Goal: Transaction & Acquisition: Purchase product/service

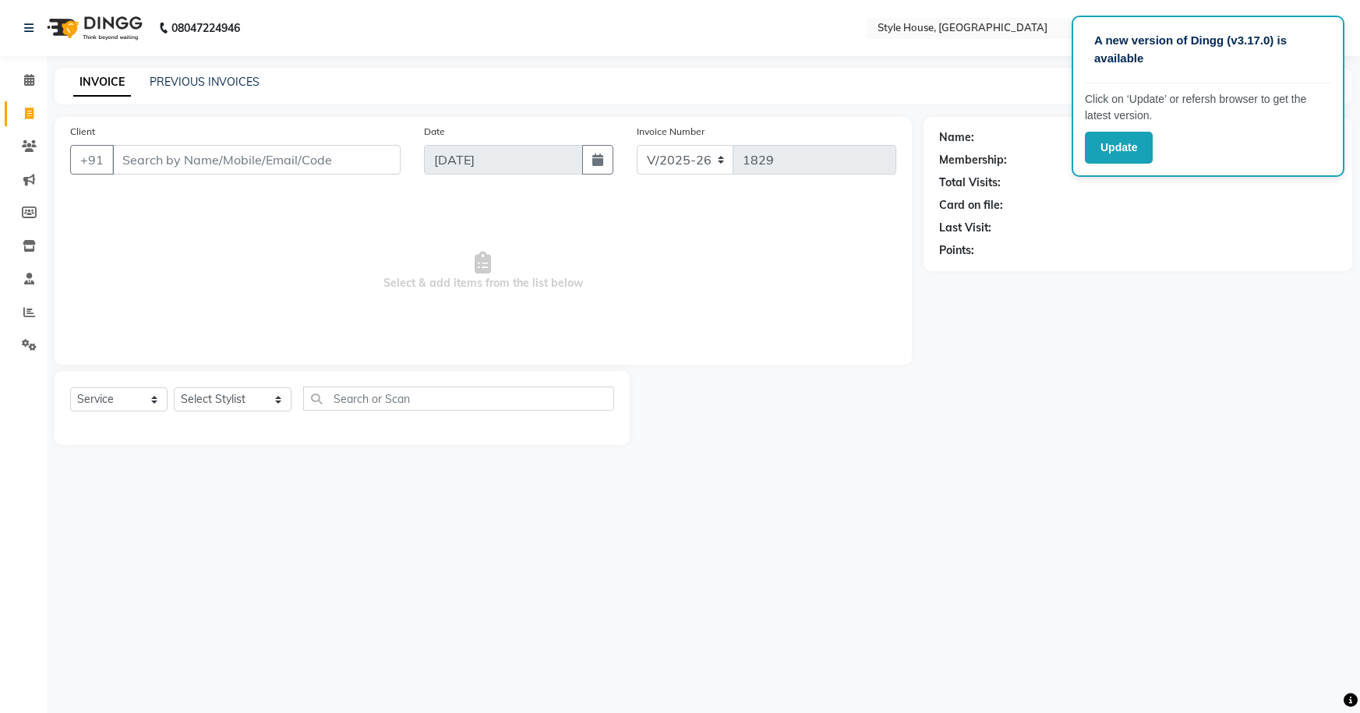
select select "4237"
select select "service"
type input "7077671434"
click at [388, 152] on span "Add Client" at bounding box center [361, 160] width 62 height 16
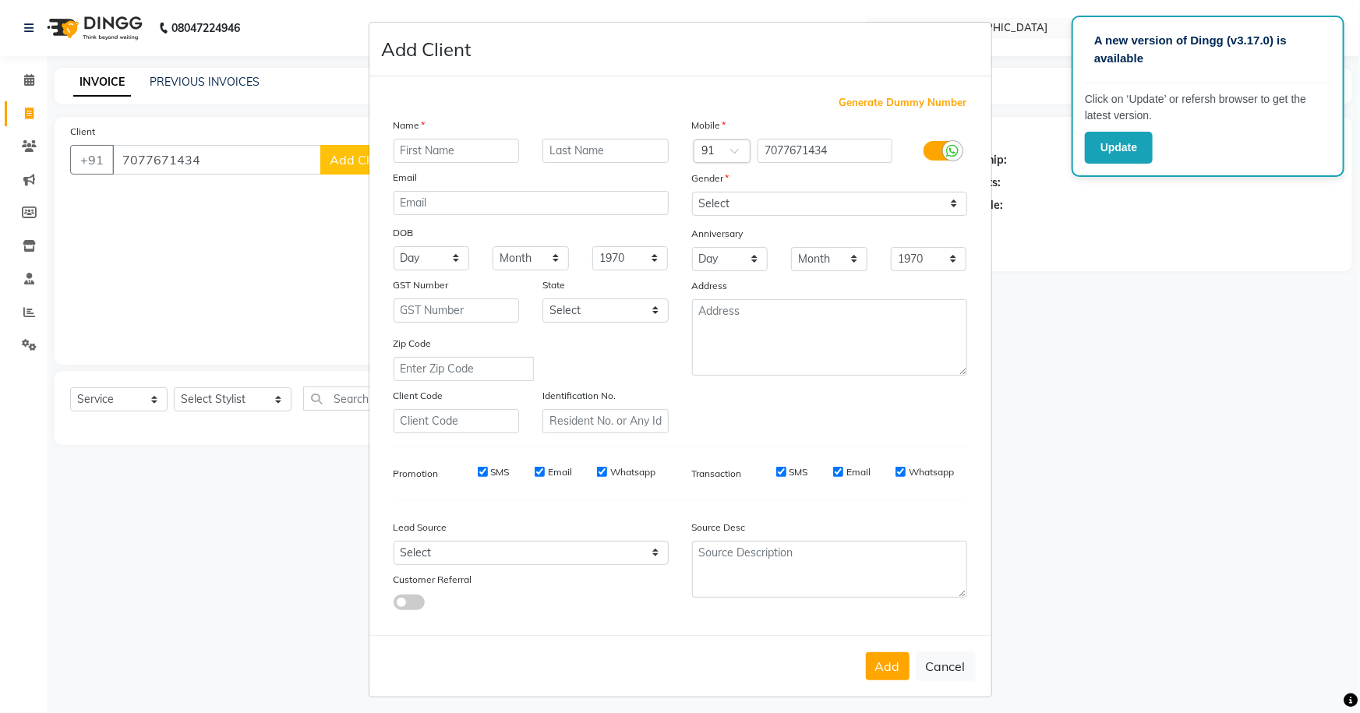
click at [480, 152] on input "text" at bounding box center [457, 151] width 126 height 24
type input "[PERSON_NAME]"
click at [779, 206] on select "Select [DEMOGRAPHIC_DATA] [DEMOGRAPHIC_DATA] Other Prefer Not To Say" at bounding box center [829, 204] width 275 height 24
select select "[DEMOGRAPHIC_DATA]"
click at [692, 192] on select "Select [DEMOGRAPHIC_DATA] [DEMOGRAPHIC_DATA] Other Prefer Not To Say" at bounding box center [829, 204] width 275 height 24
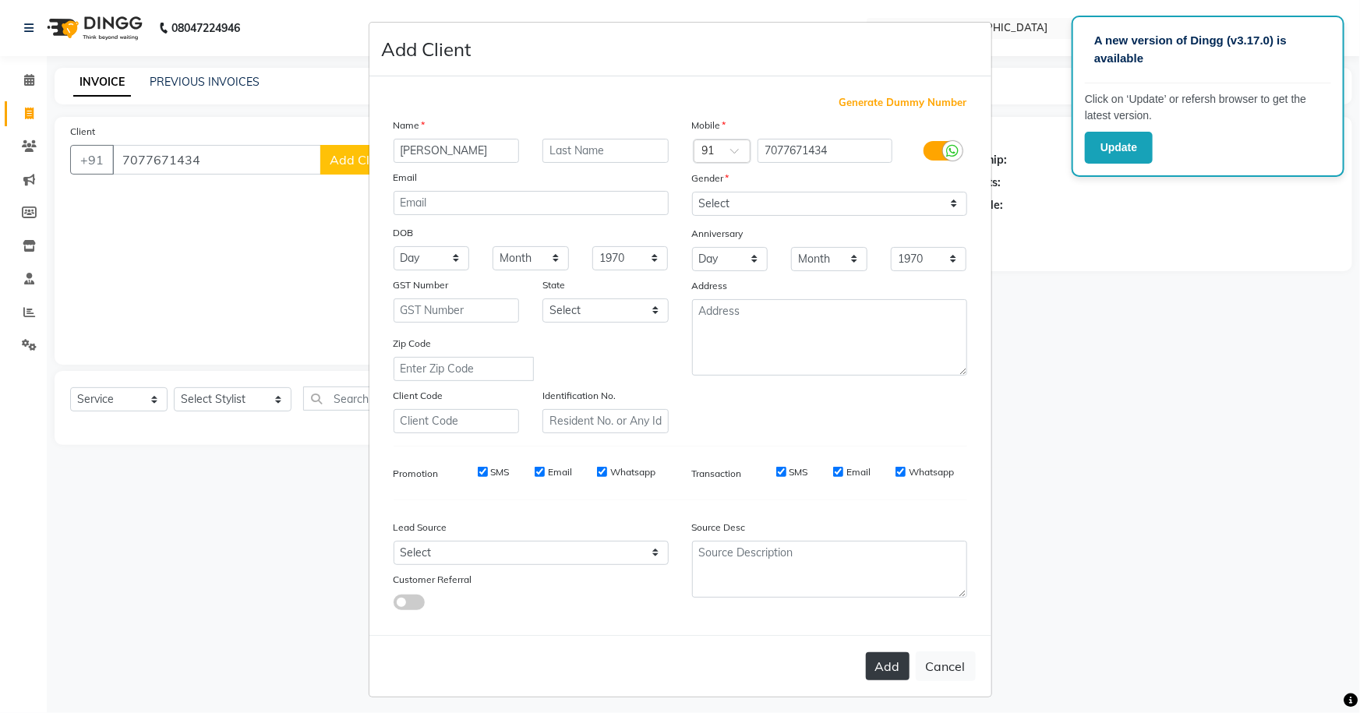
click at [897, 670] on button "Add" at bounding box center [888, 667] width 44 height 28
select select
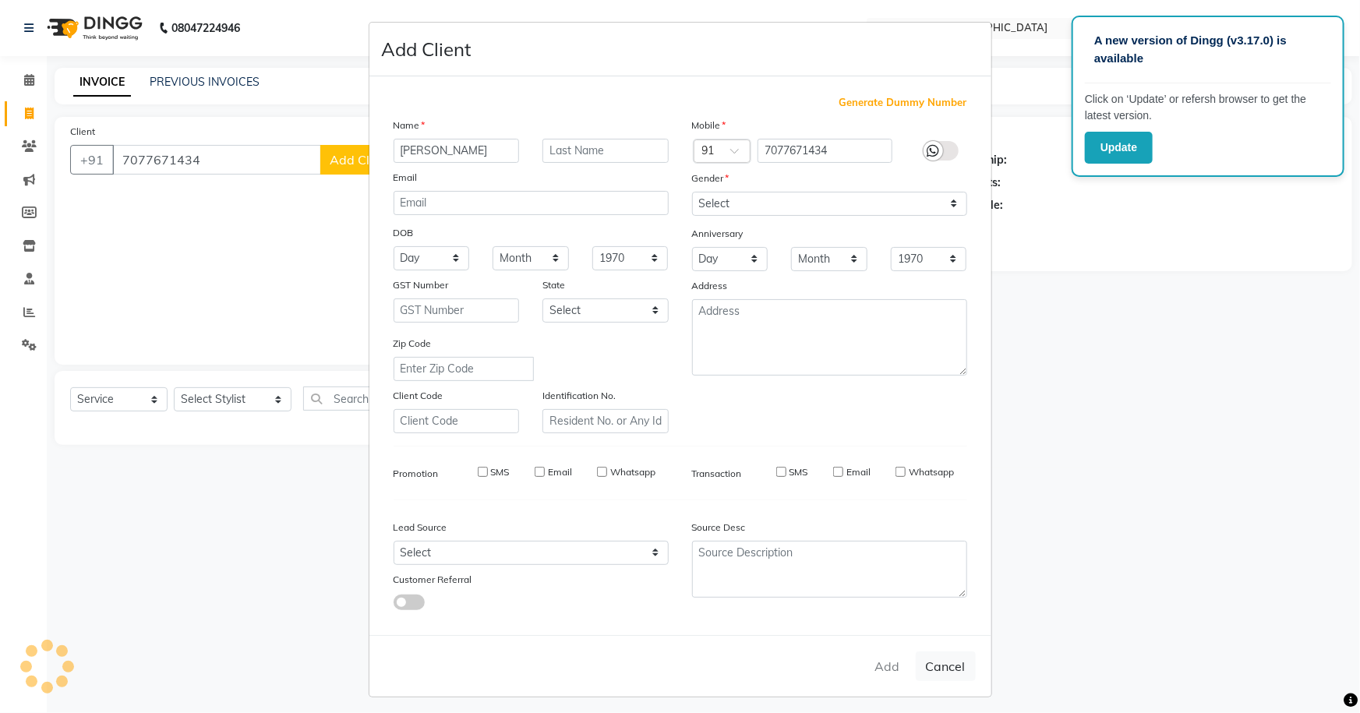
select select
checkbox input "false"
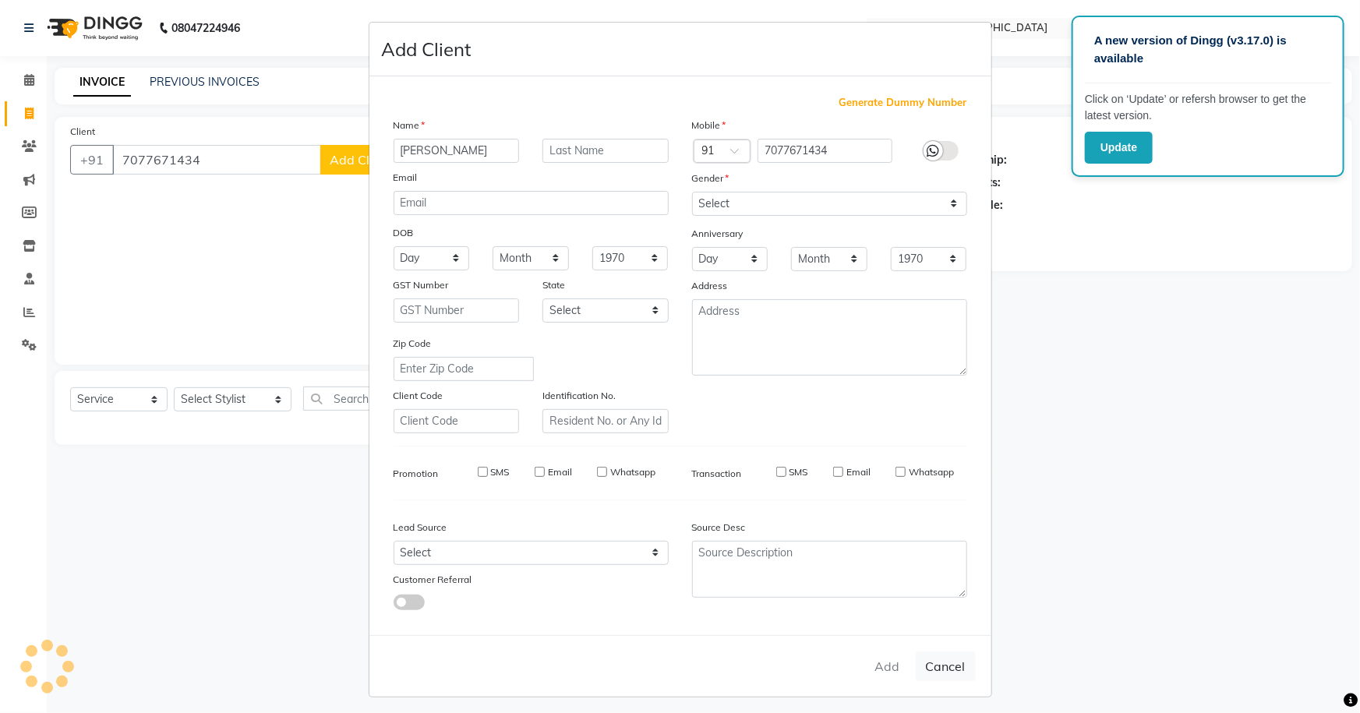
checkbox input "false"
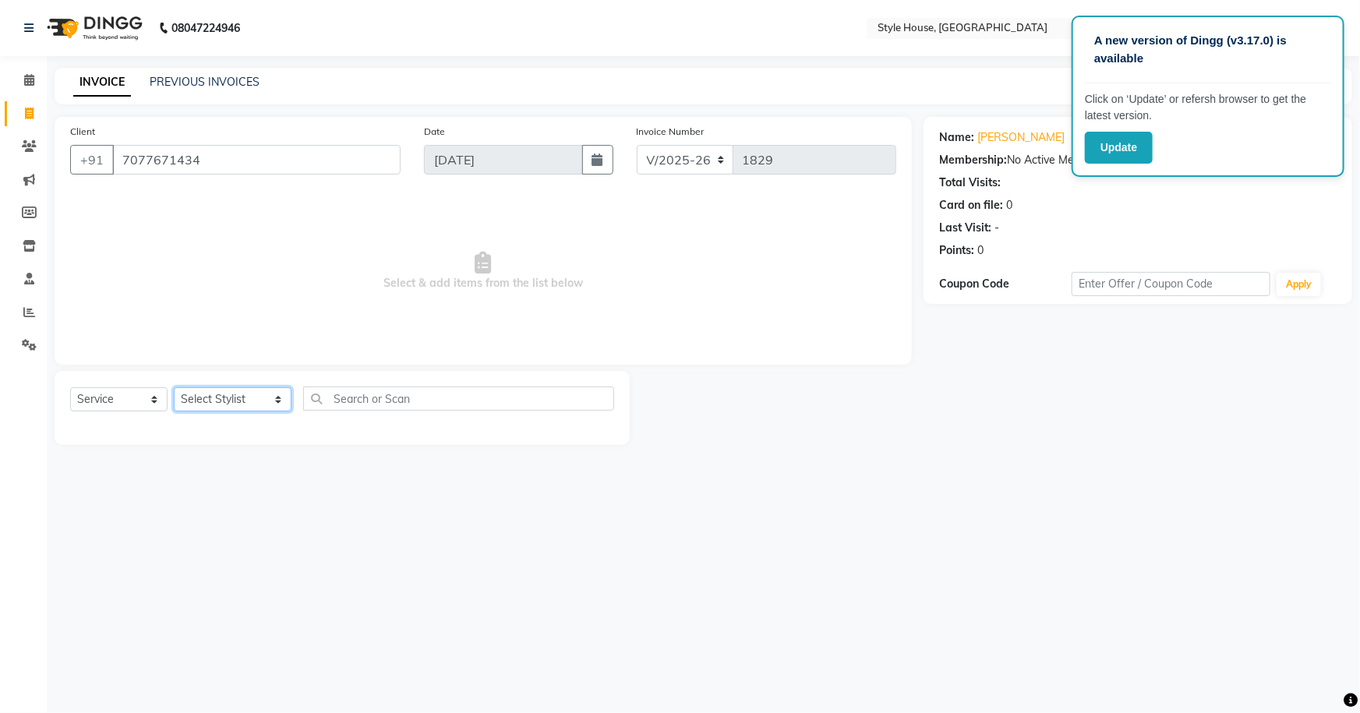
click at [239, 402] on select "Select Stylist [PERSON_NAME] [PERSON_NAME] [PERSON_NAME] [PERSON_NAME]([PERSON_…" at bounding box center [233, 399] width 118 height 24
select select "22359"
click at [174, 387] on select "Select Stylist [PERSON_NAME] [PERSON_NAME] [PERSON_NAME] [PERSON_NAME]([PERSON_…" at bounding box center [233, 399] width 118 height 24
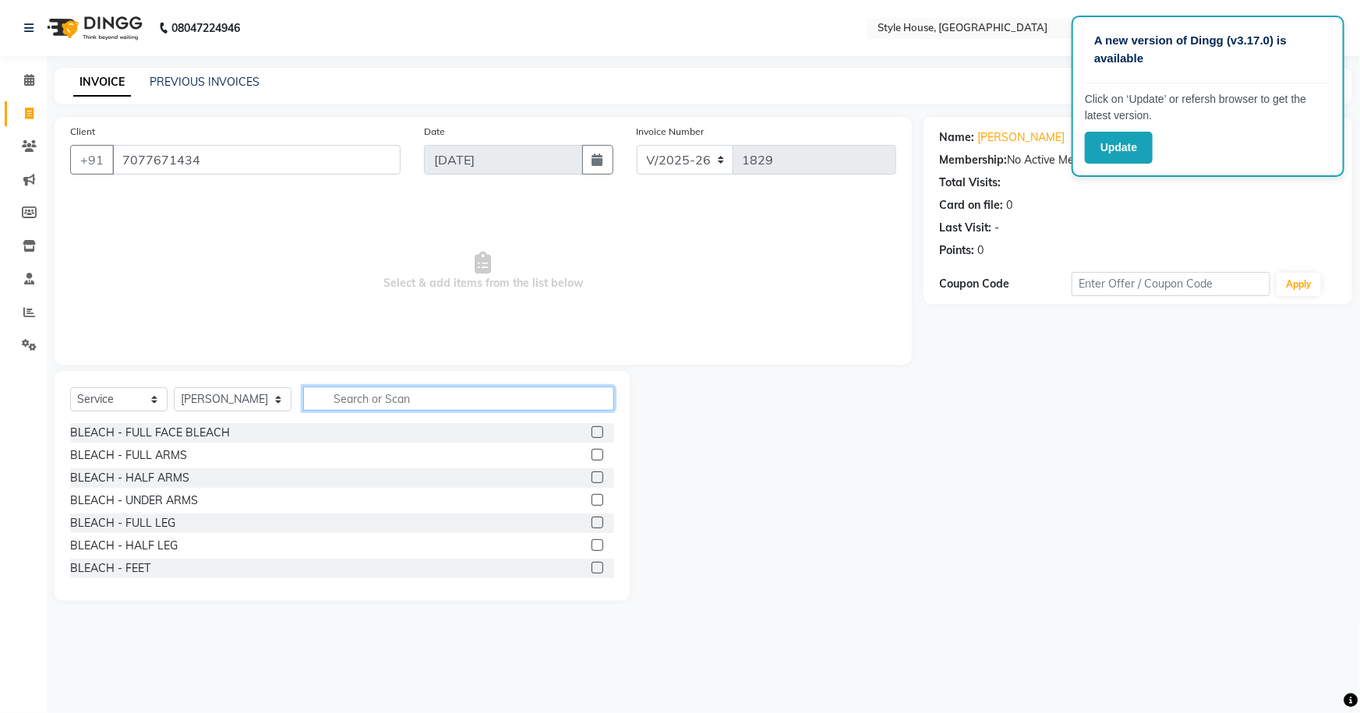
click at [315, 396] on input "text" at bounding box center [459, 399] width 312 height 24
type input "KERASMOO"
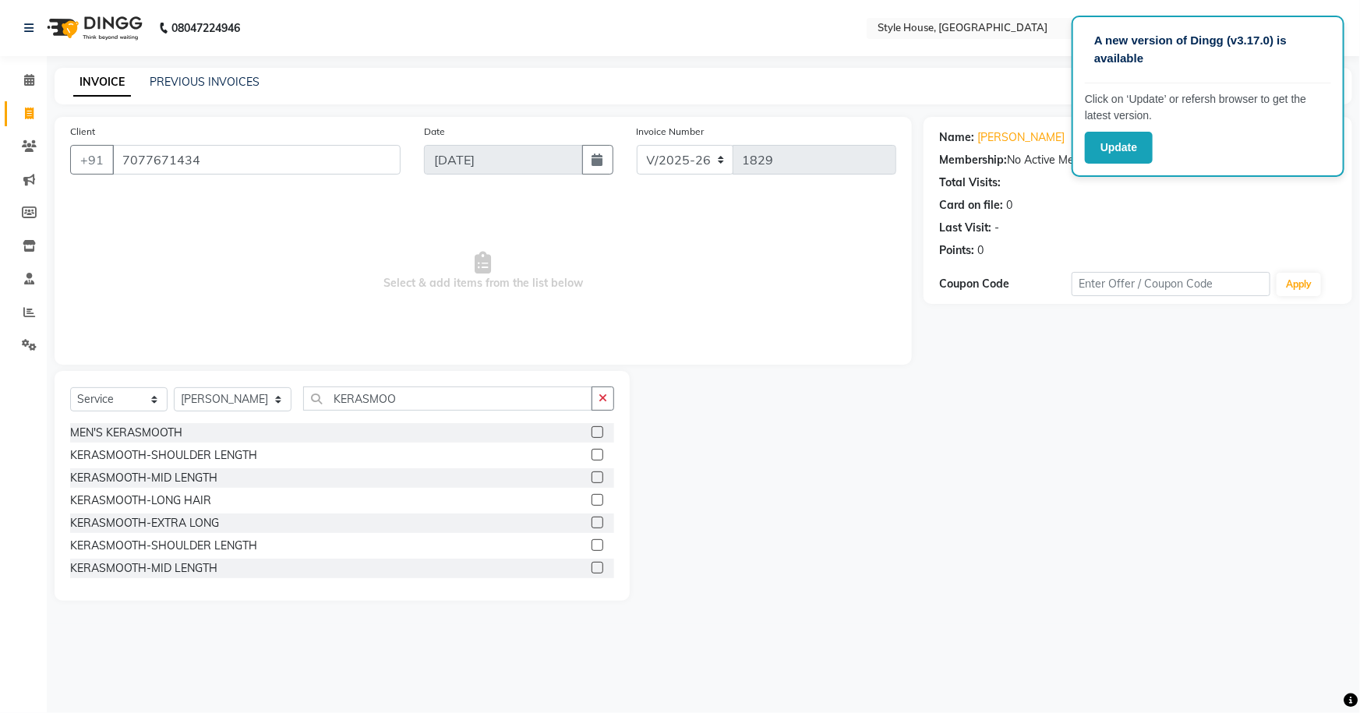
click at [592, 474] on label at bounding box center [598, 478] width 12 height 12
click at [592, 474] on input "checkbox" at bounding box center [597, 478] width 10 height 10
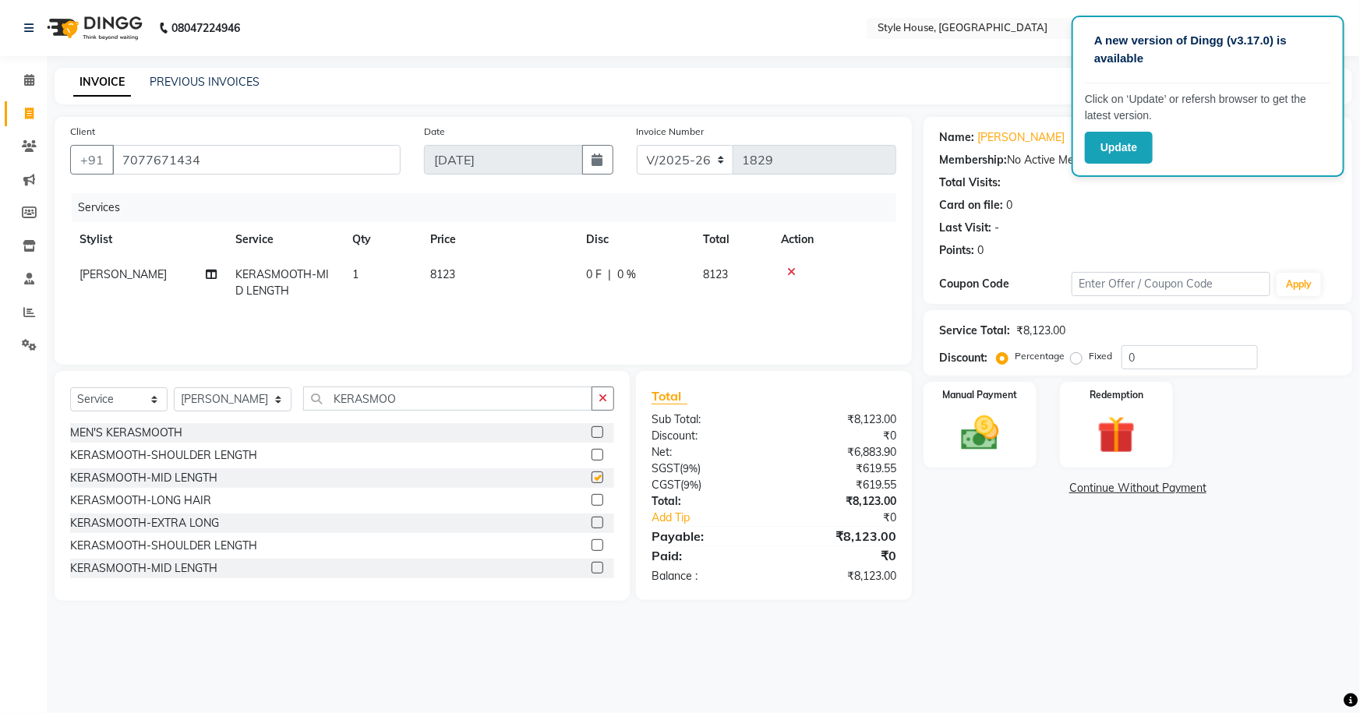
checkbox input "false"
click at [607, 400] on icon "button" at bounding box center [603, 398] width 9 height 11
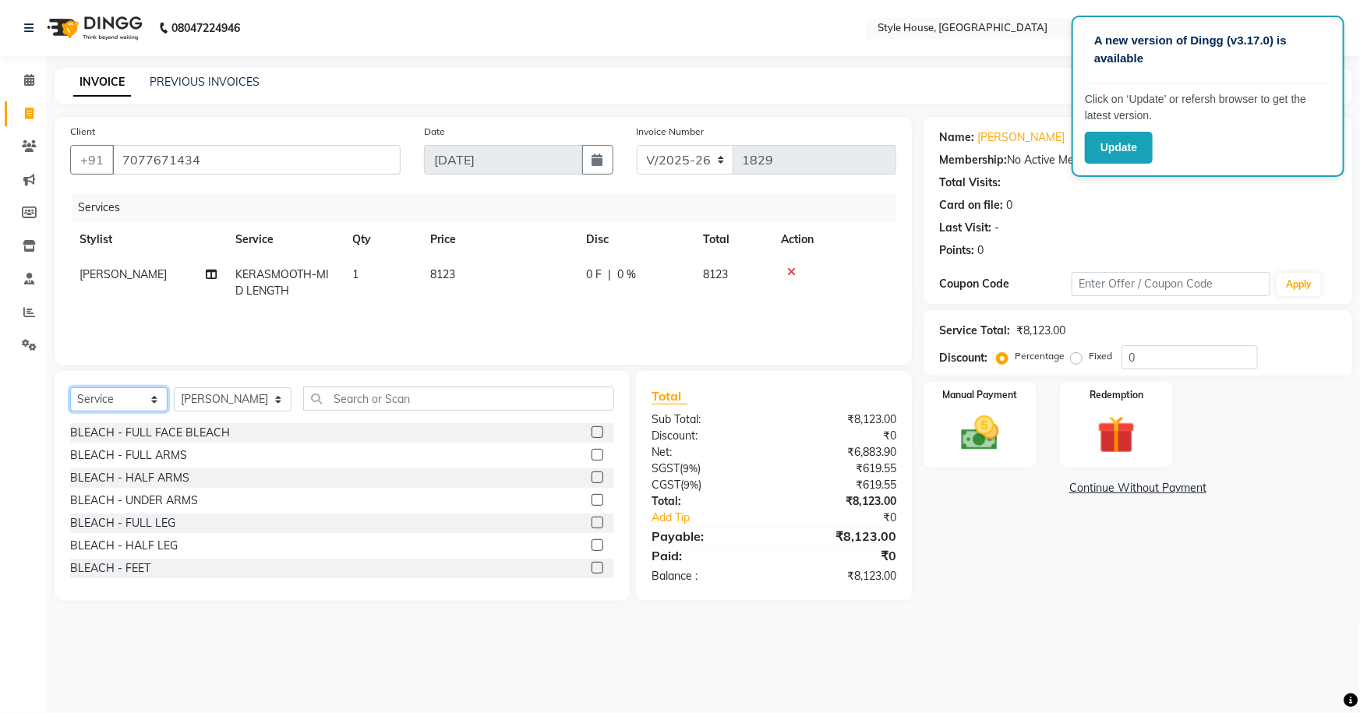
click at [150, 393] on select "Select Service Product Membership Package Voucher Prepaid Gift Card" at bounding box center [118, 399] width 97 height 24
select select "product"
click at [70, 387] on select "Select Service Product Membership Package Voucher Prepaid Gift Card" at bounding box center [118, 399] width 97 height 24
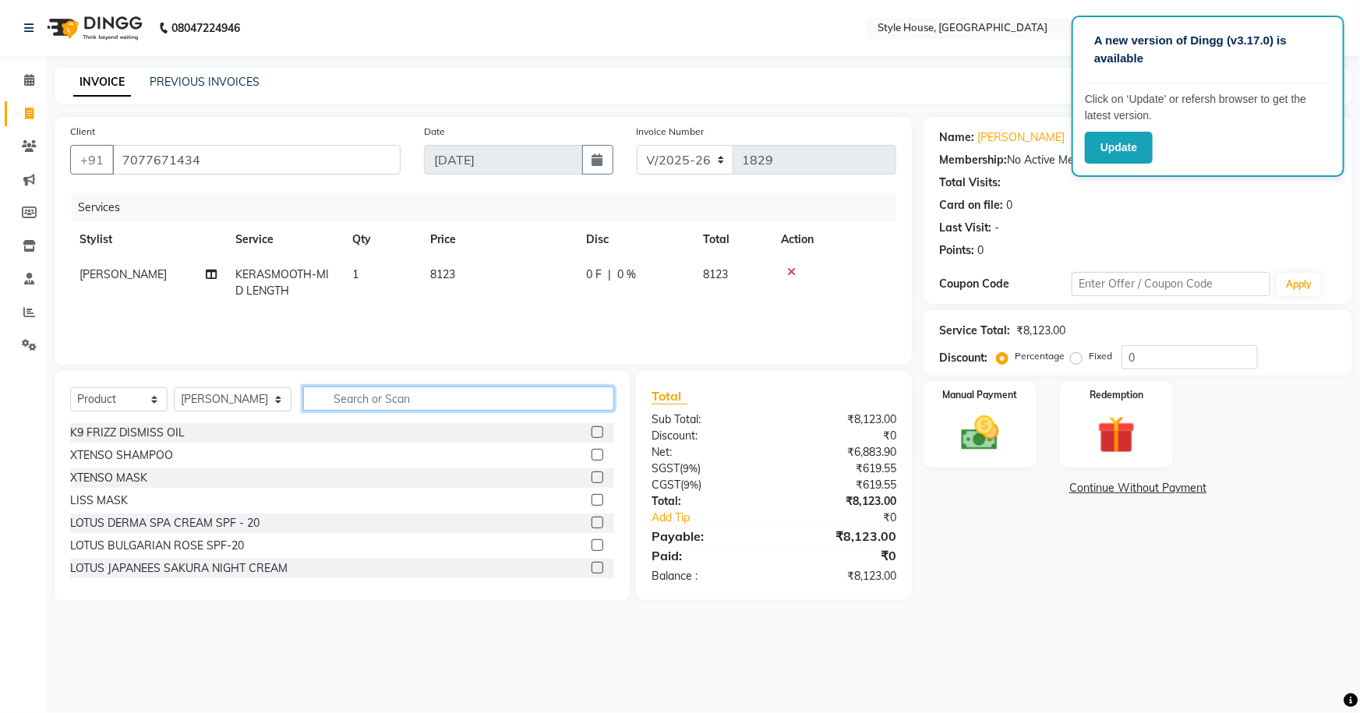
click at [421, 402] on input "text" at bounding box center [459, 399] width 312 height 24
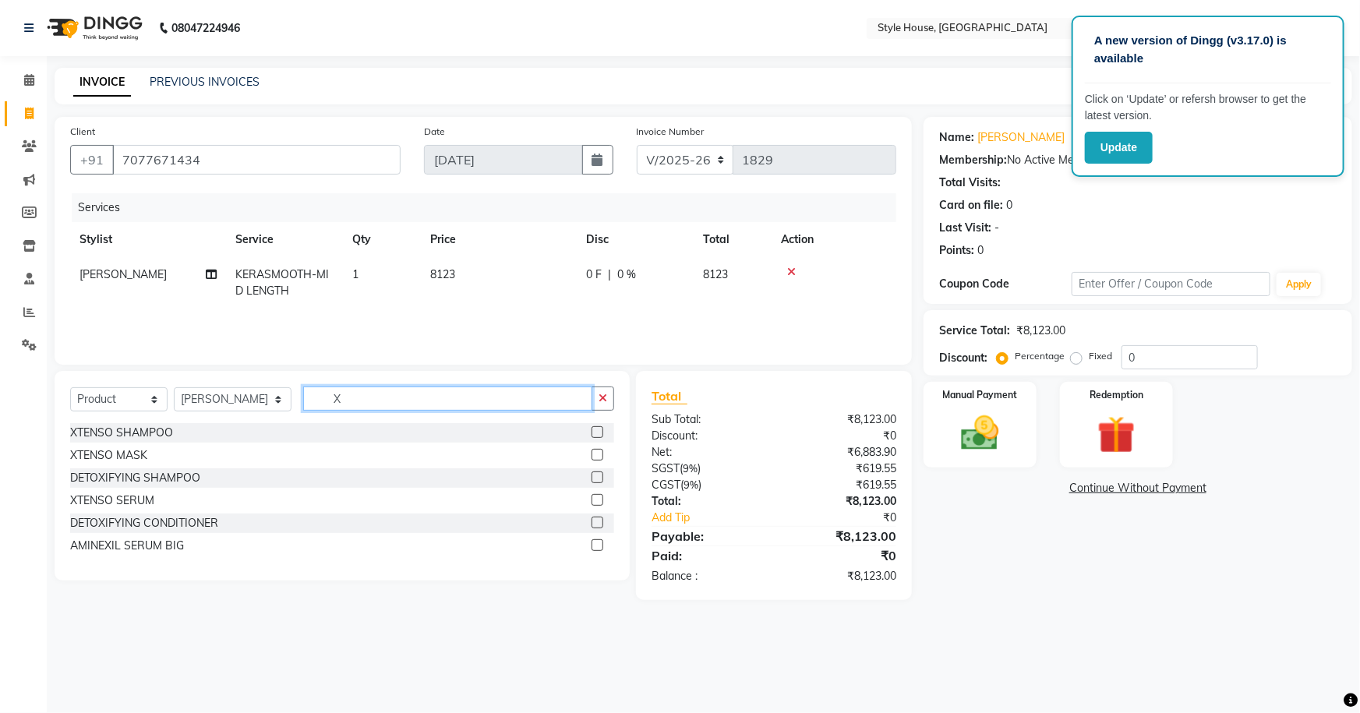
type input "X"
click at [597, 429] on label at bounding box center [598, 432] width 12 height 12
click at [597, 429] on input "checkbox" at bounding box center [597, 433] width 10 height 10
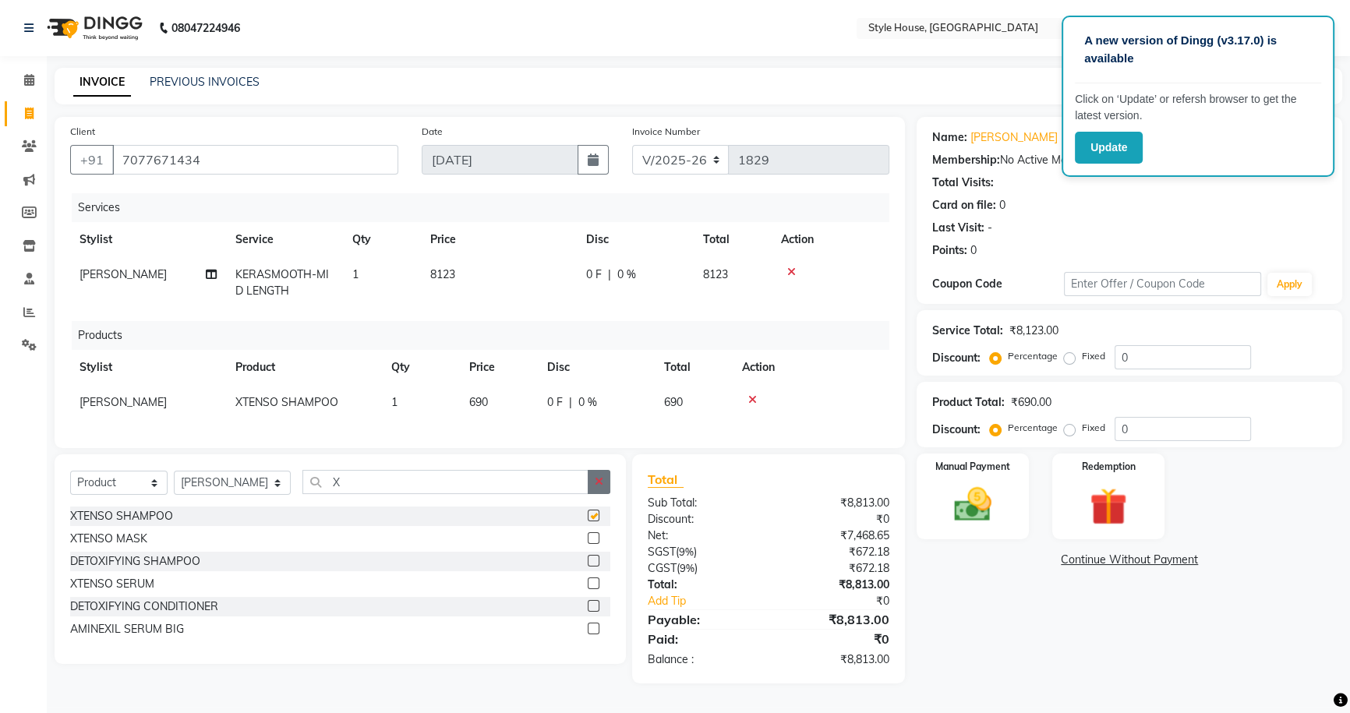
checkbox input "false"
click at [592, 544] on label at bounding box center [594, 538] width 12 height 12
click at [592, 544] on input "checkbox" at bounding box center [593, 539] width 10 height 10
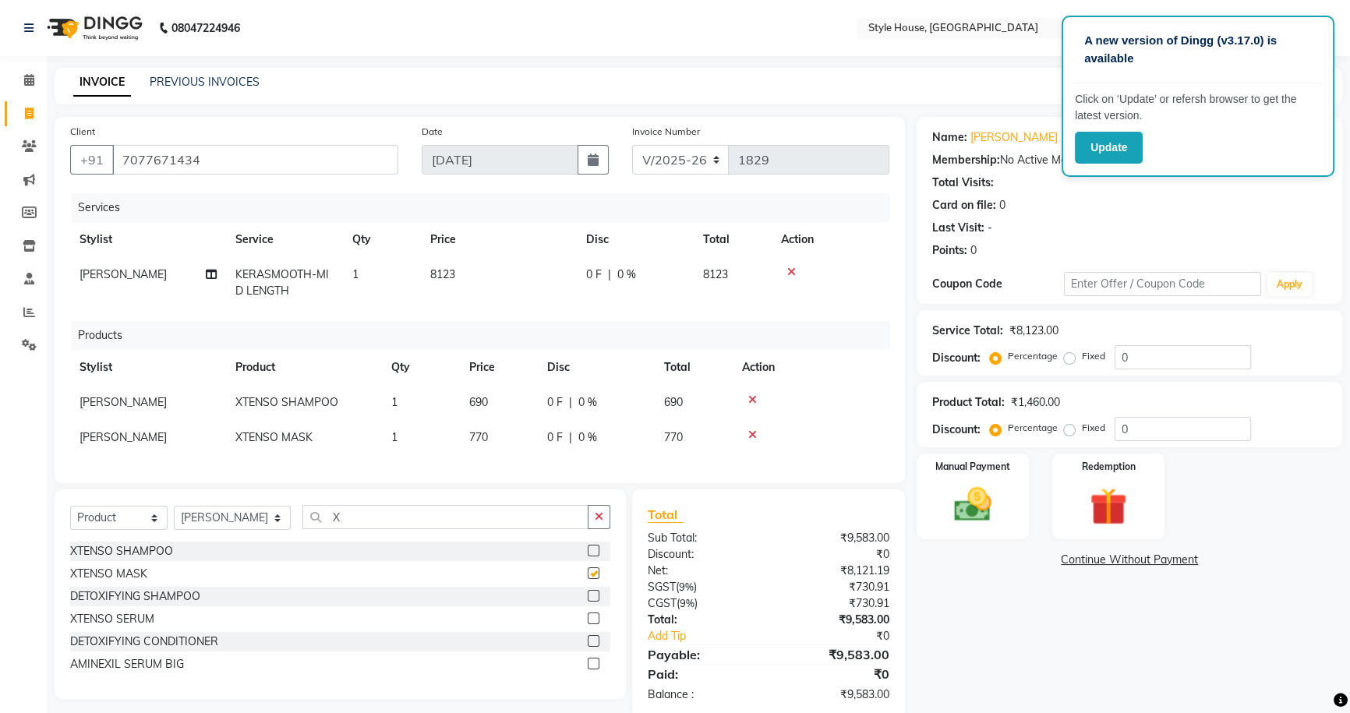
checkbox input "false"
click at [593, 624] on label at bounding box center [594, 619] width 12 height 12
click at [593, 624] on input "checkbox" at bounding box center [593, 619] width 10 height 10
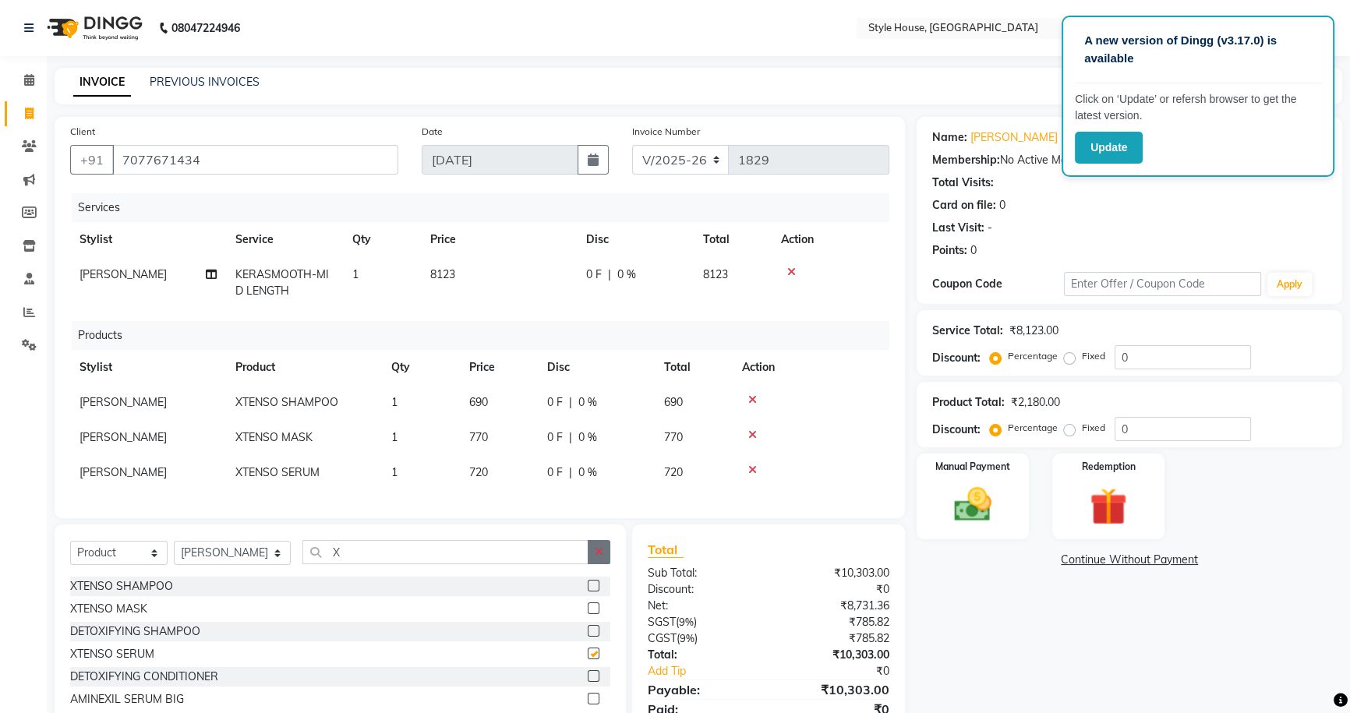
checkbox input "false"
click at [603, 563] on button "button" at bounding box center [599, 552] width 23 height 24
click at [519, 435] on td "770" at bounding box center [499, 437] width 78 height 35
select select "22359"
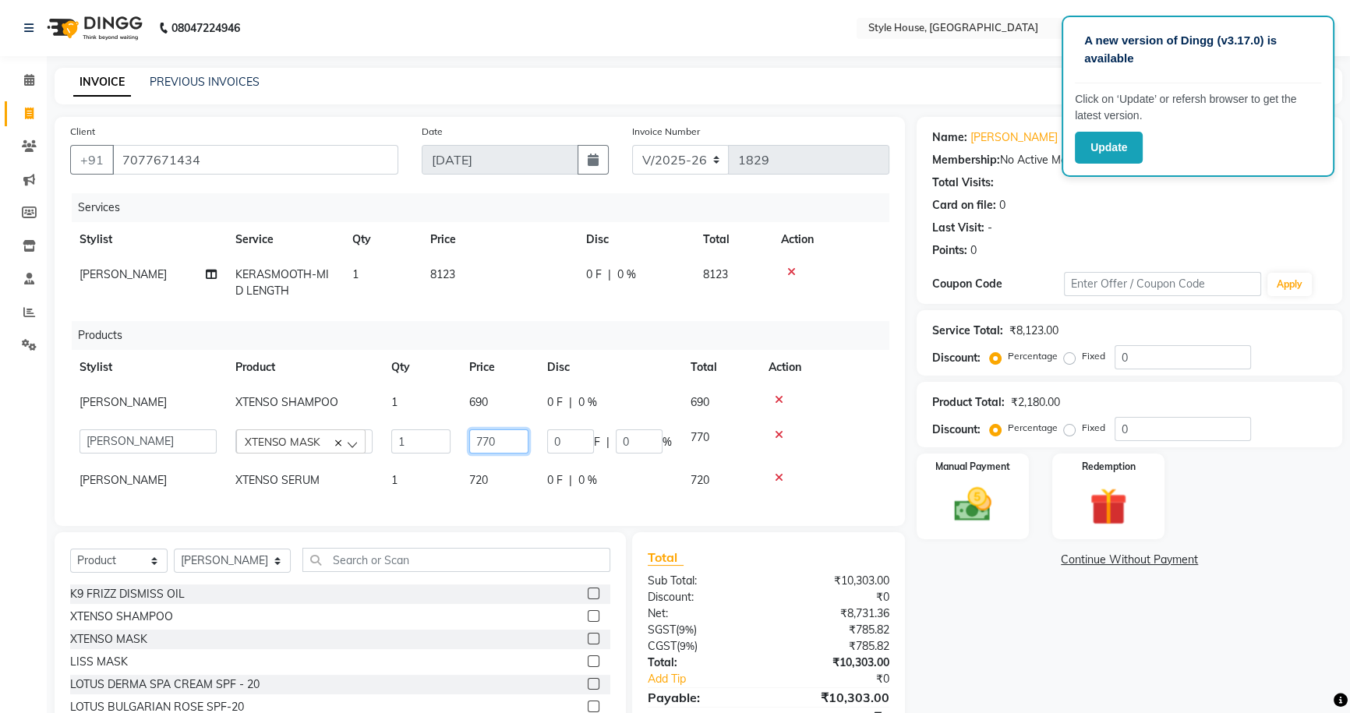
click at [522, 444] on input "770" at bounding box center [498, 442] width 59 height 24
type input "7"
type input "820"
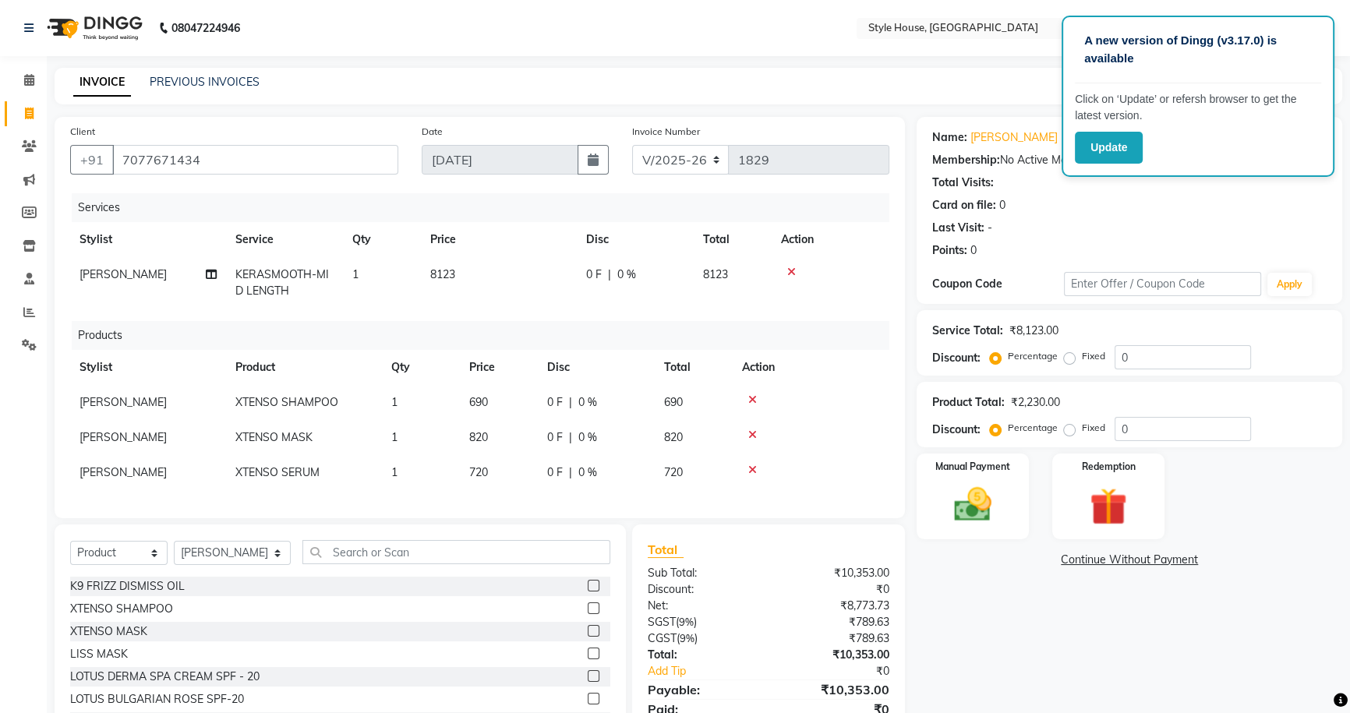
click at [515, 482] on td "720" at bounding box center [499, 472] width 78 height 35
select select "22359"
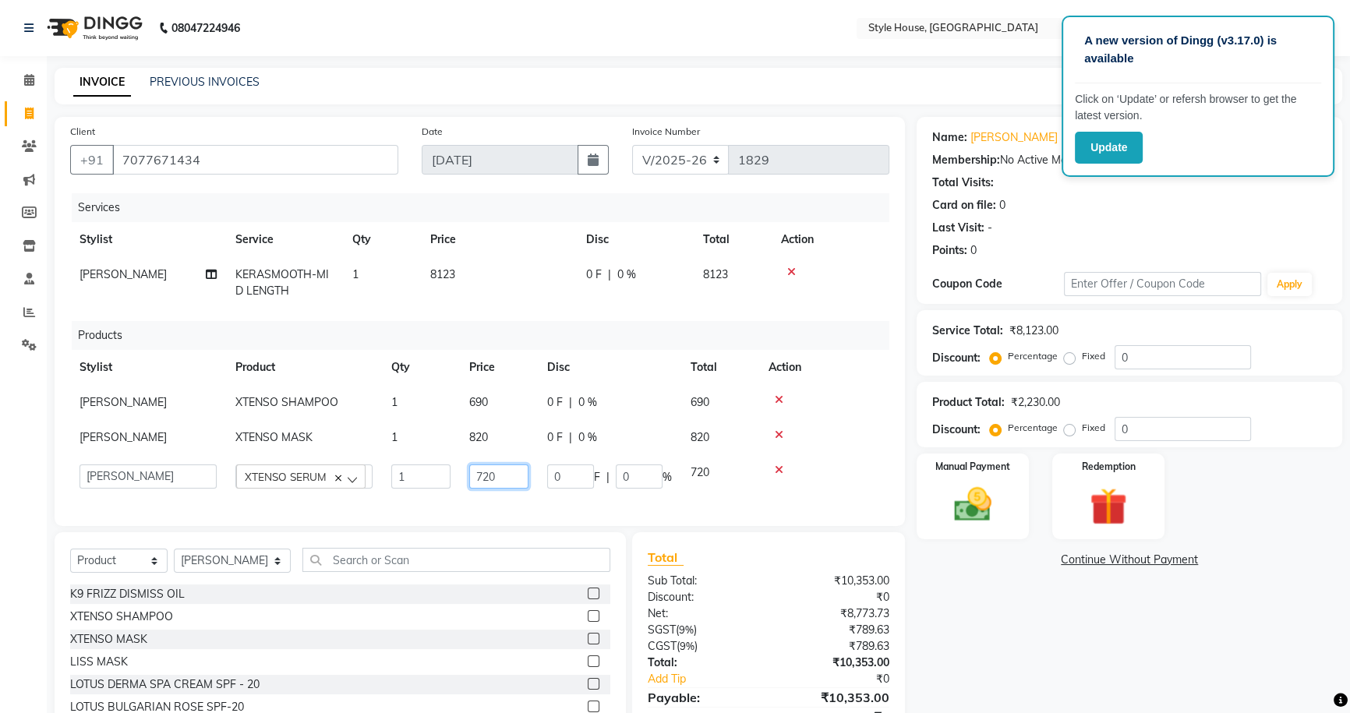
click at [515, 481] on input "720" at bounding box center [498, 477] width 59 height 24
type input "7"
type input "750"
click at [975, 618] on div "Name: [PERSON_NAME] Membership: No Active Membership Total Visits: Card on file…" at bounding box center [1135, 440] width 437 height 646
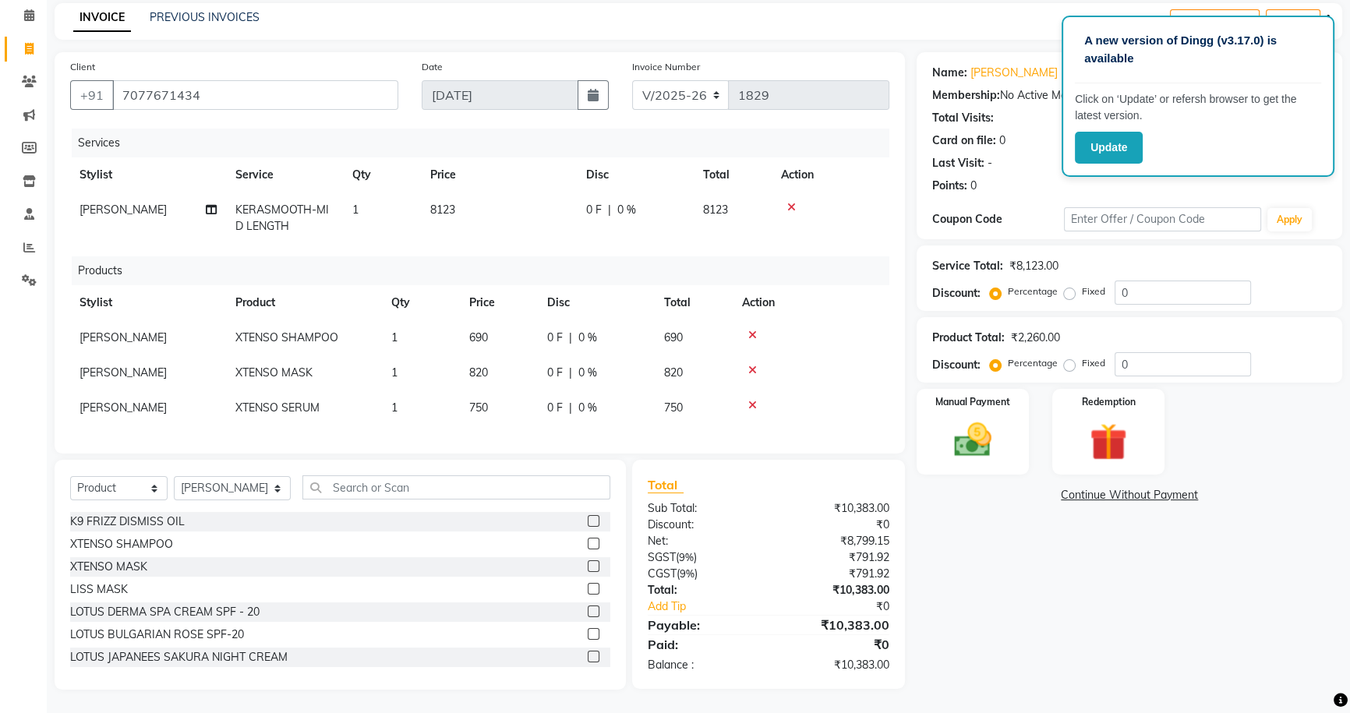
scroll to position [76, 0]
click at [571, 203] on td "8123" at bounding box center [499, 218] width 156 height 51
select select "22359"
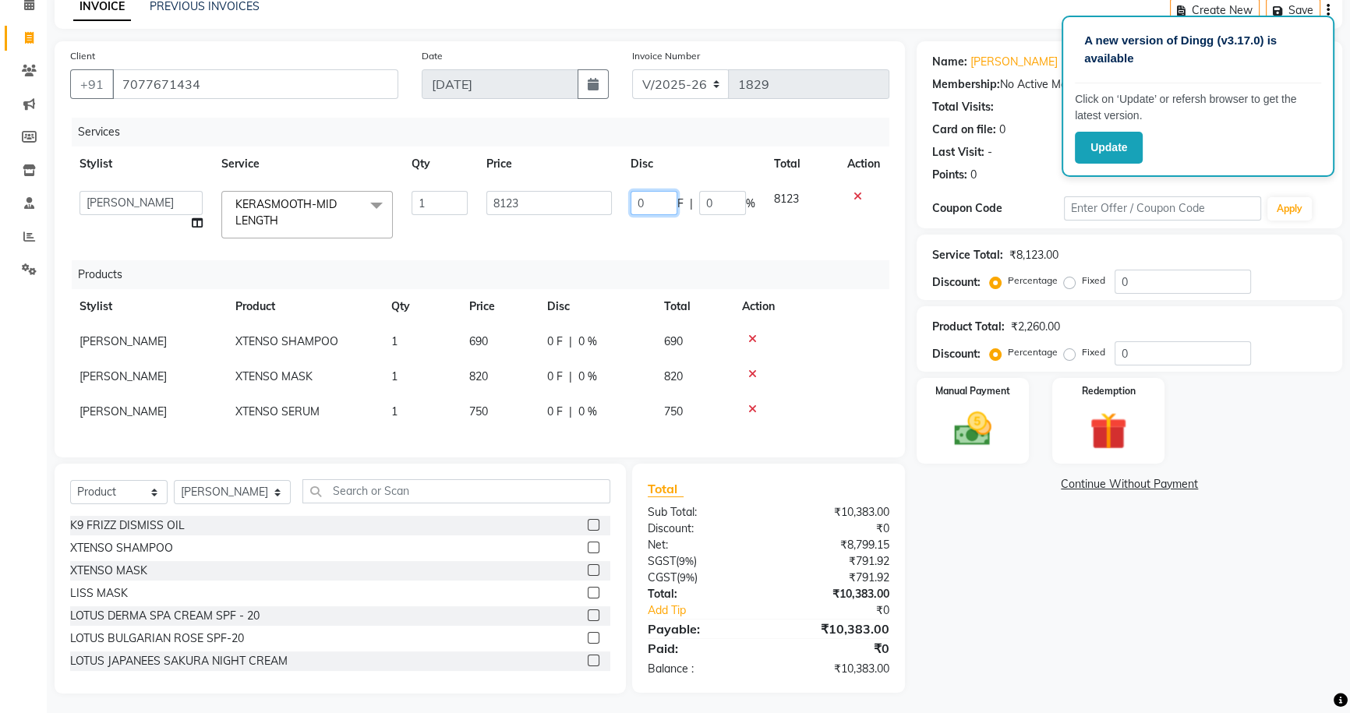
click at [647, 204] on input "0" at bounding box center [654, 203] width 47 height 24
type input "123"
click at [1099, 545] on div "Name: [PERSON_NAME] Membership: No Active Membership Total Visits: Card on file…" at bounding box center [1135, 367] width 437 height 653
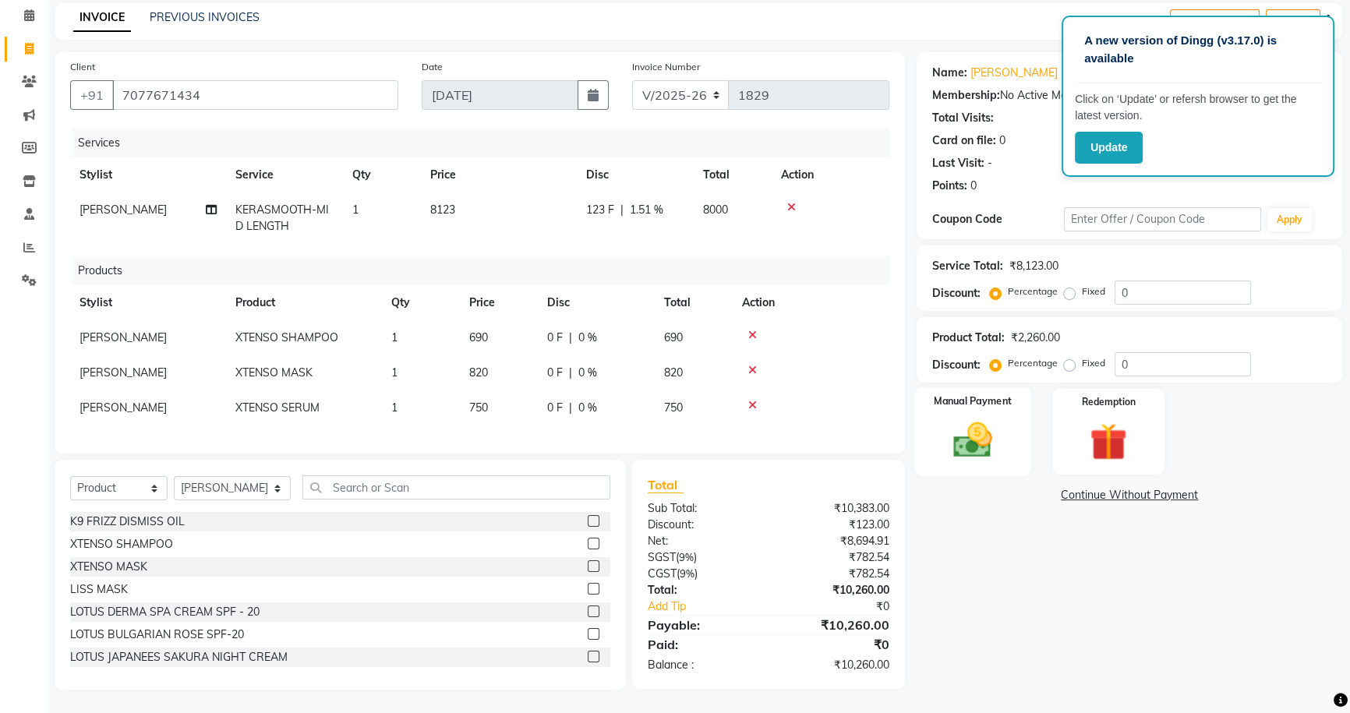
click at [1001, 430] on img at bounding box center [973, 440] width 63 height 44
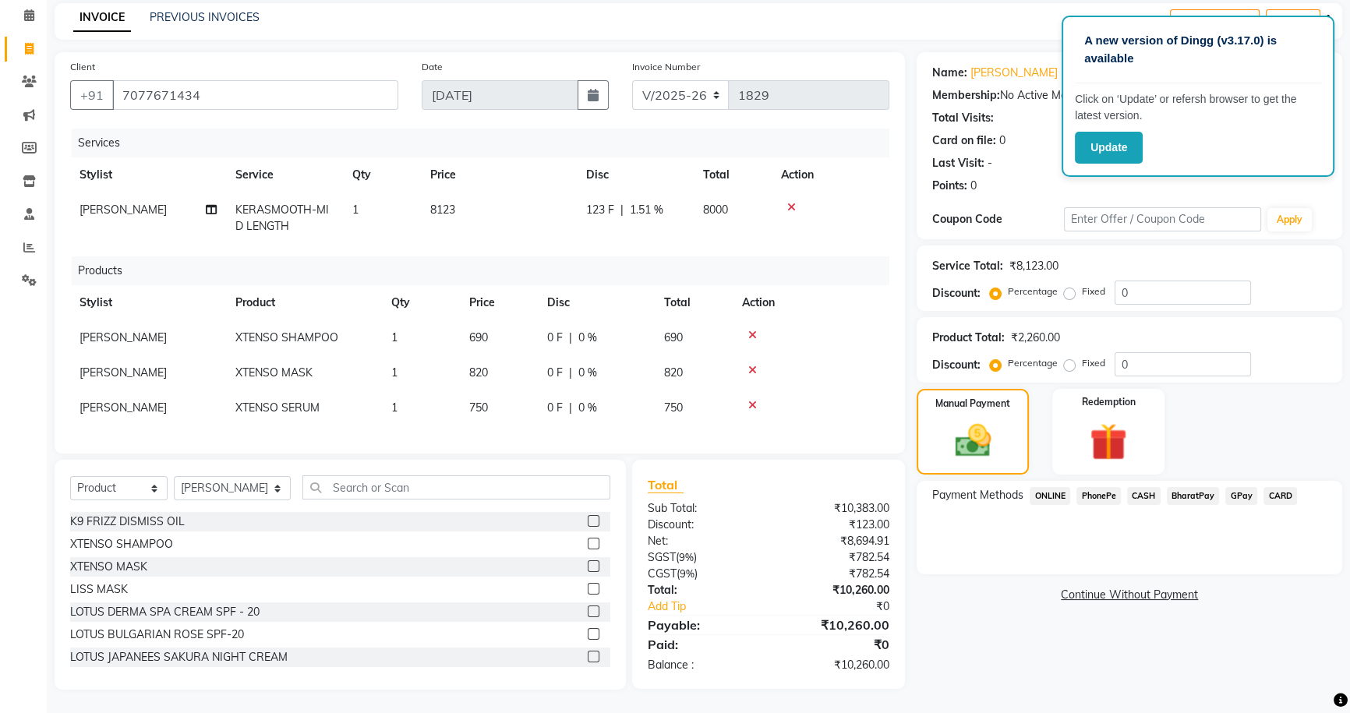
click at [1279, 487] on span "CARD" at bounding box center [1281, 496] width 34 height 18
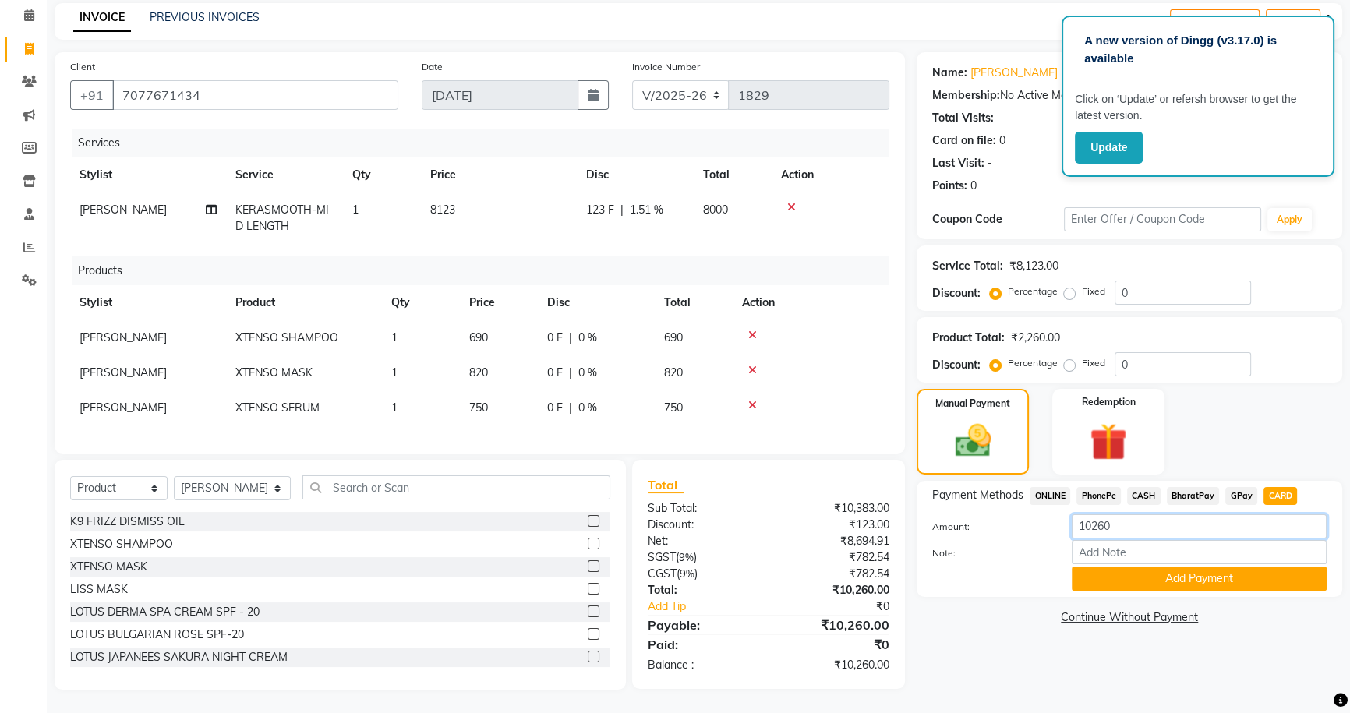
click at [1136, 521] on input "10260" at bounding box center [1199, 527] width 255 height 24
type input "10000"
click at [1162, 567] on button "Add Payment" at bounding box center [1199, 579] width 255 height 24
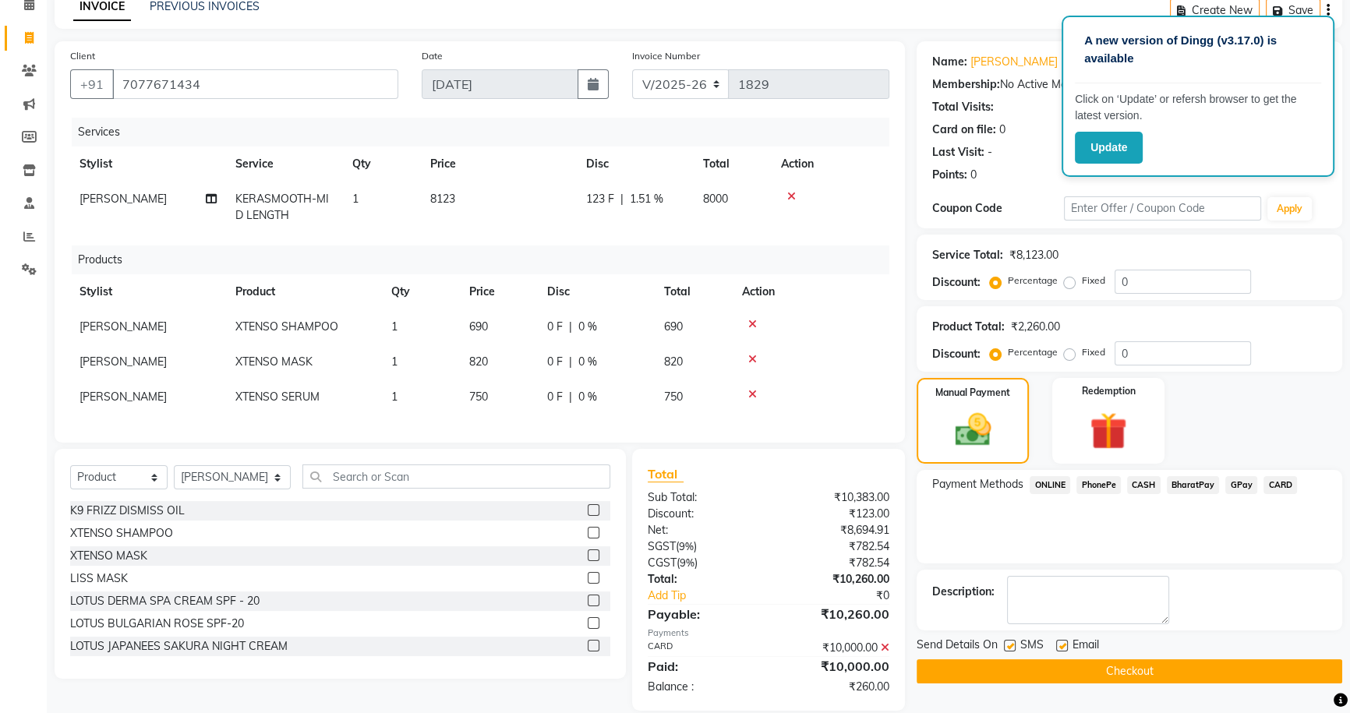
click at [1138, 485] on span "CASH" at bounding box center [1144, 485] width 34 height 18
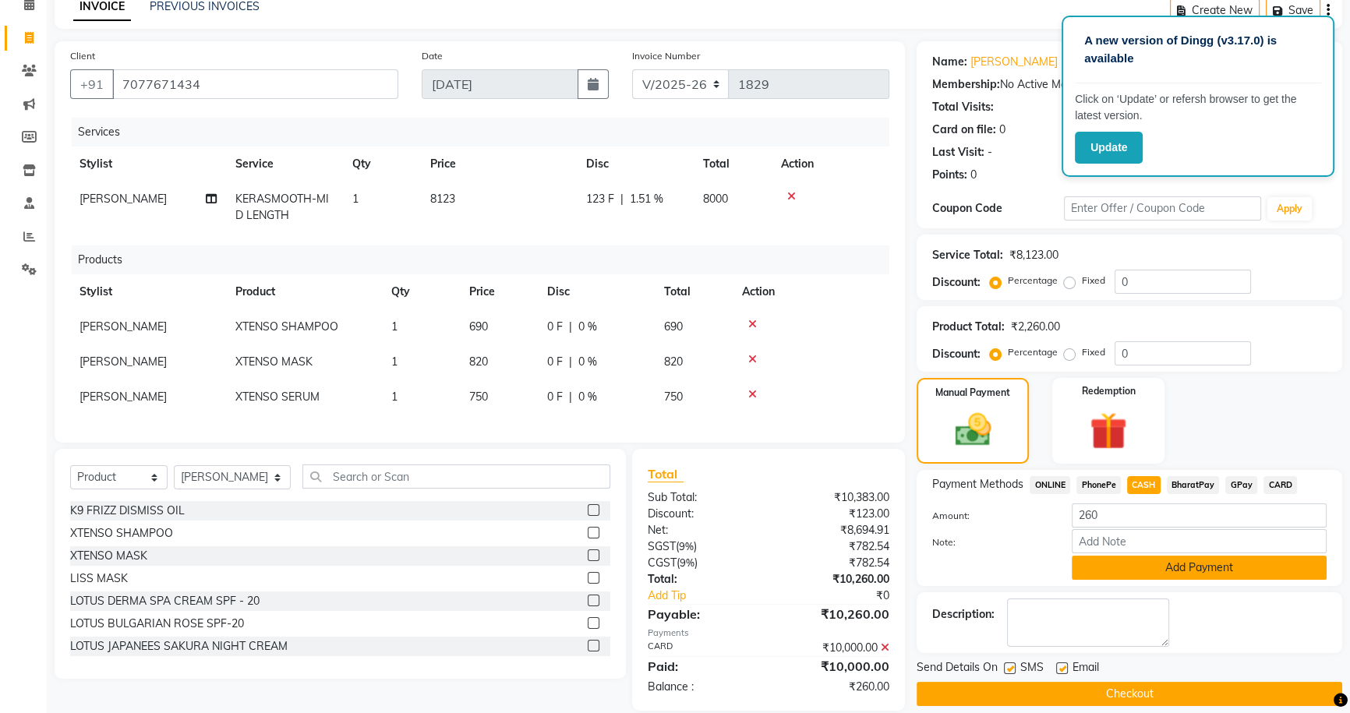
click at [1162, 566] on button "Add Payment" at bounding box center [1199, 568] width 255 height 24
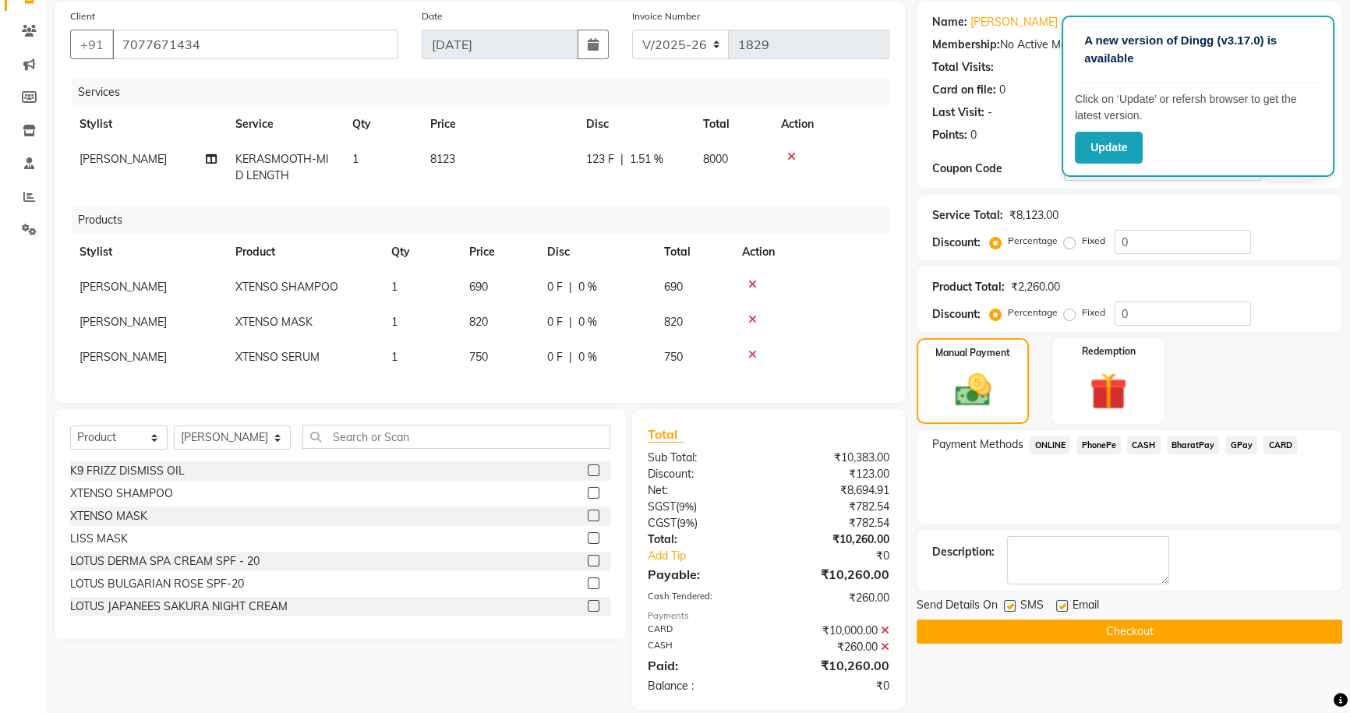
scroll to position [147, 0]
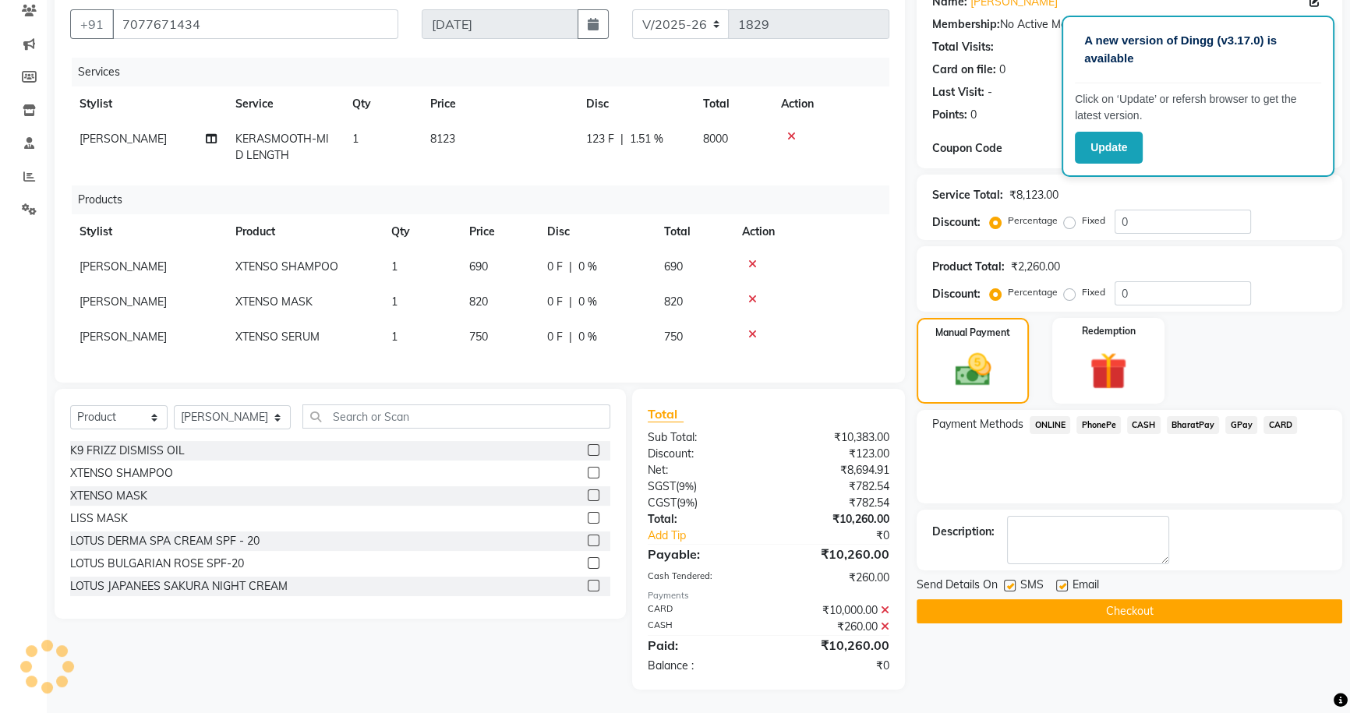
click at [1114, 605] on button "Checkout" at bounding box center [1130, 612] width 426 height 24
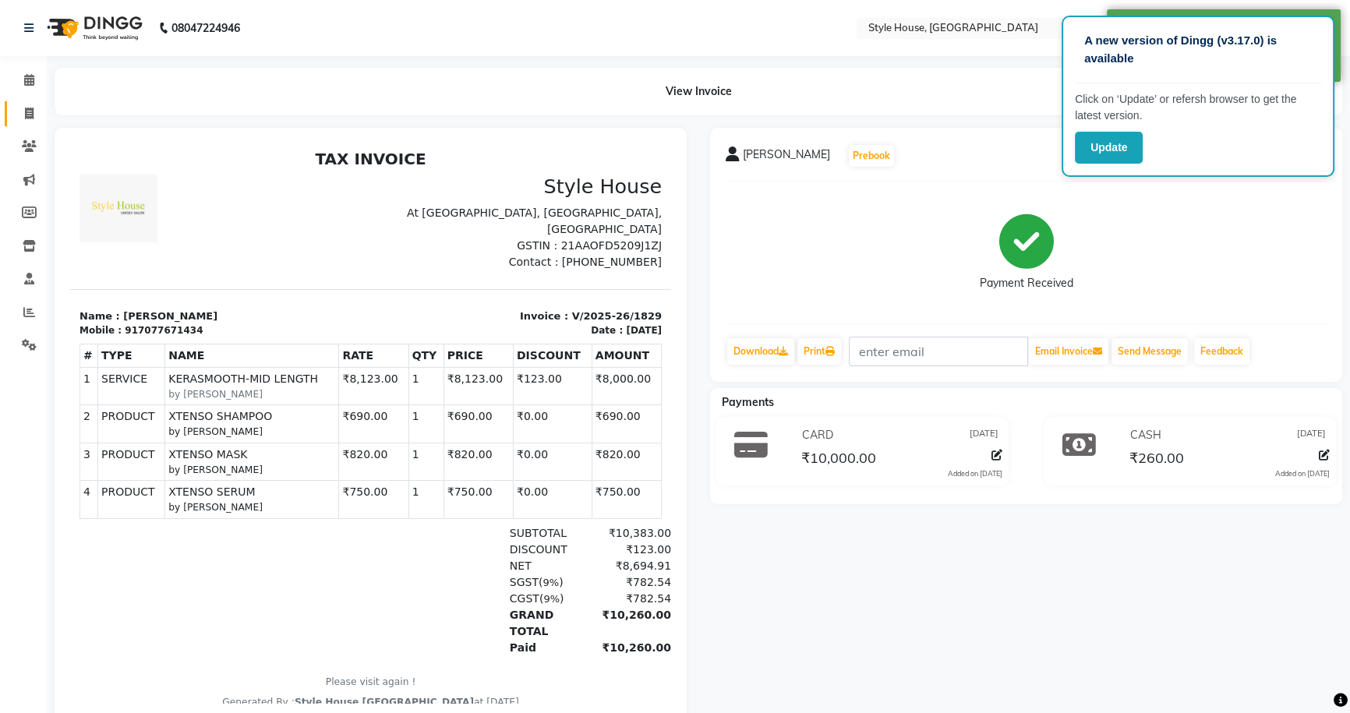
drag, startPoint x: 27, startPoint y: 103, endPoint x: 44, endPoint y: 104, distance: 17.2
click at [28, 103] on link "Invoice" at bounding box center [23, 114] width 37 height 26
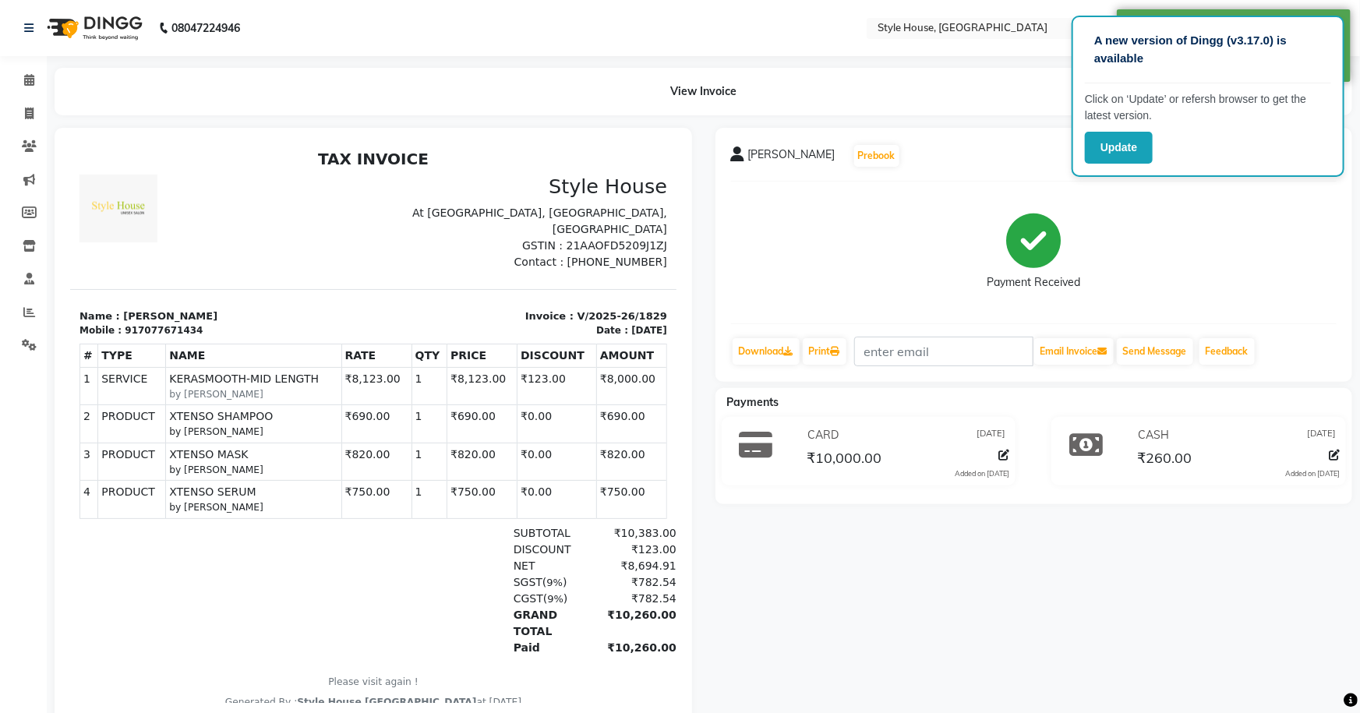
select select "service"
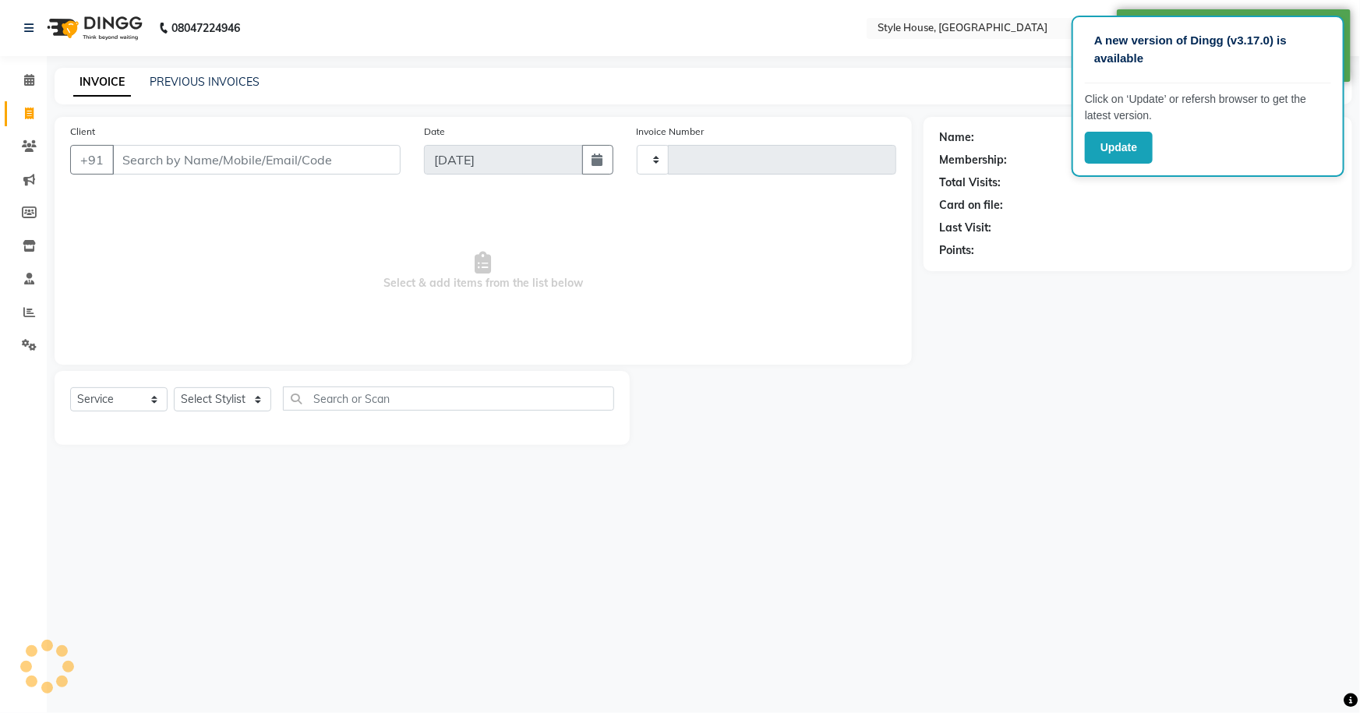
type input "1830"
select select "4237"
click at [160, 83] on link "PREVIOUS INVOICES" at bounding box center [205, 82] width 110 height 14
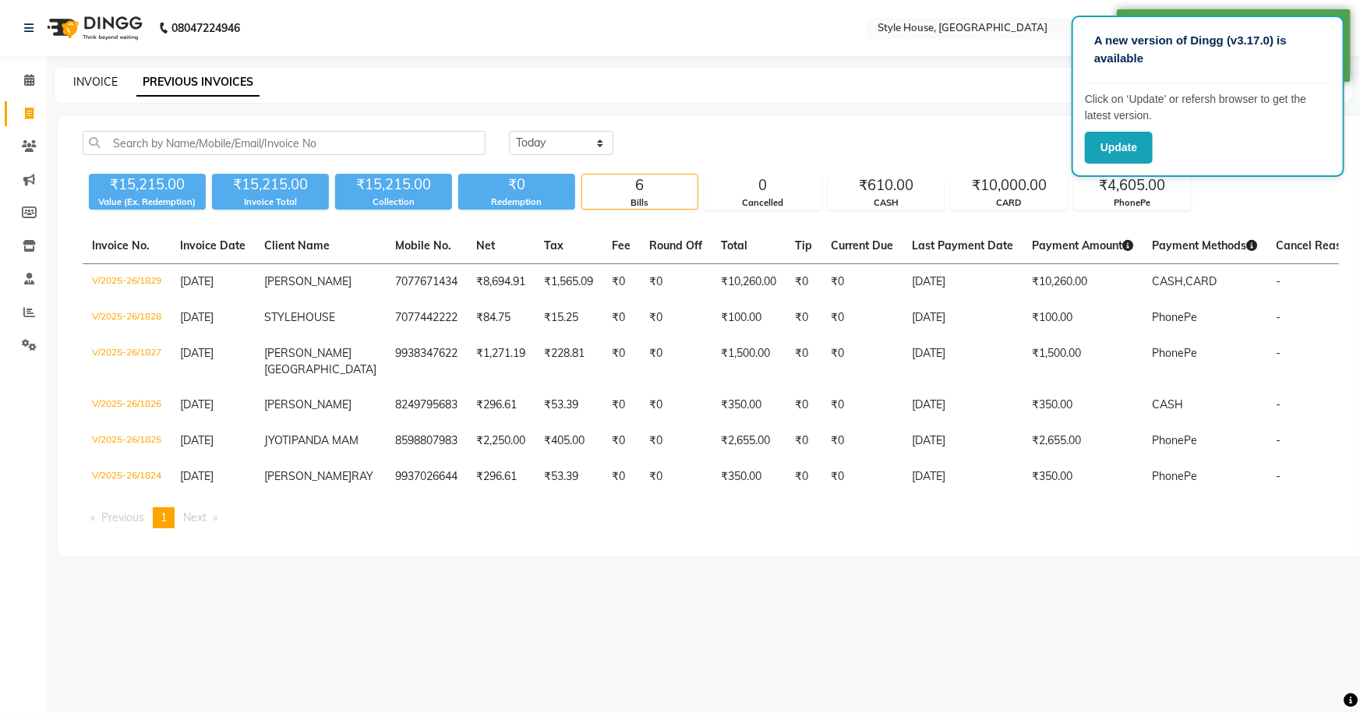
click at [107, 80] on link "INVOICE" at bounding box center [95, 82] width 44 height 14
select select "service"
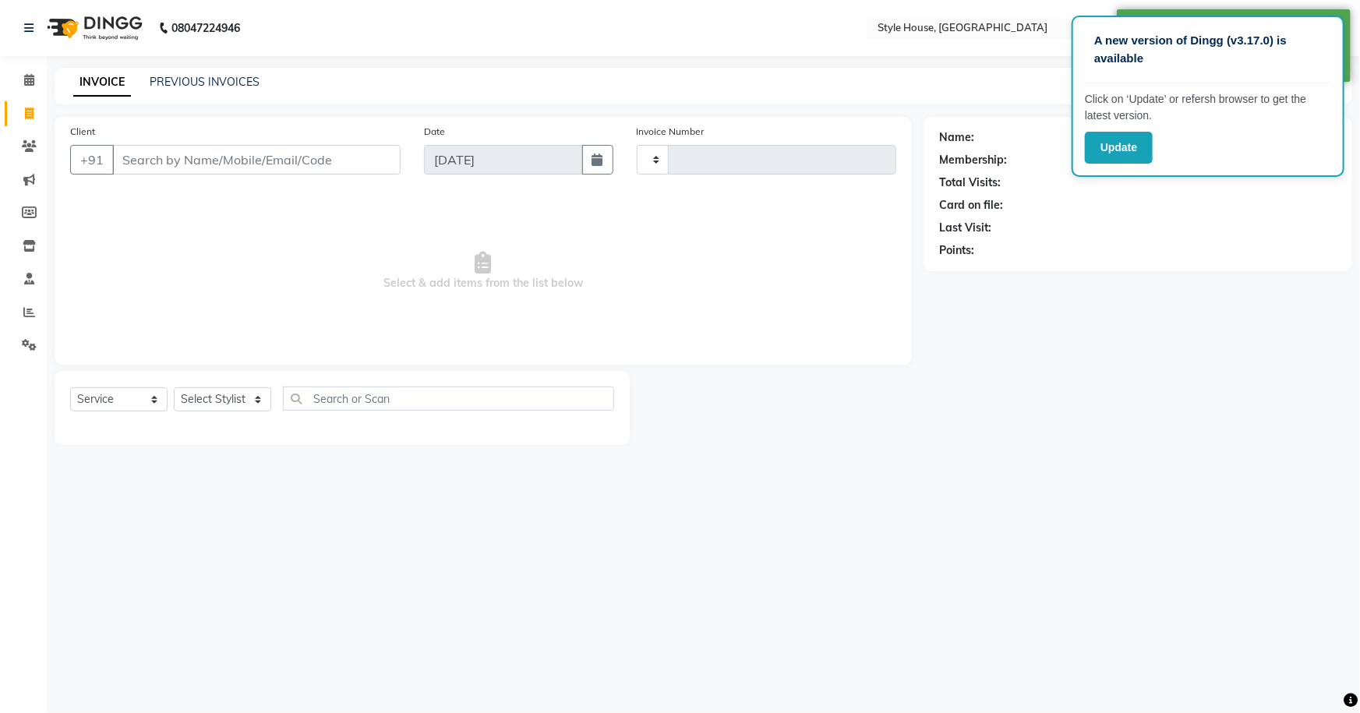
type input "1830"
select select "4237"
